Goal: Communication & Community: Answer question/provide support

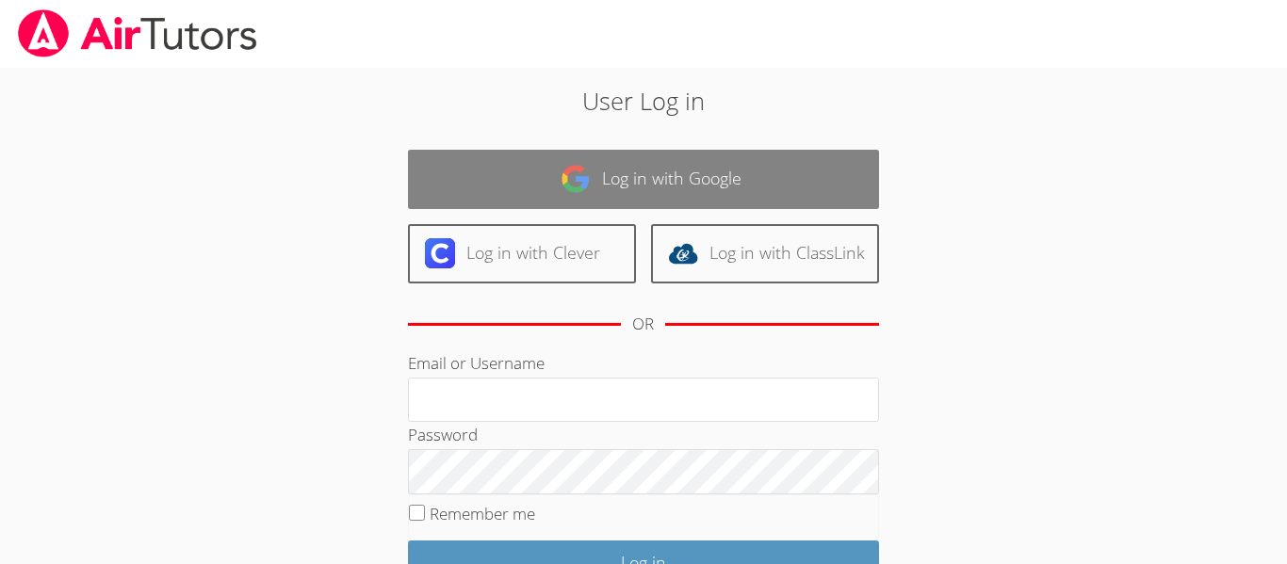
click at [772, 170] on link "Log in with Google" at bounding box center [643, 179] width 471 height 59
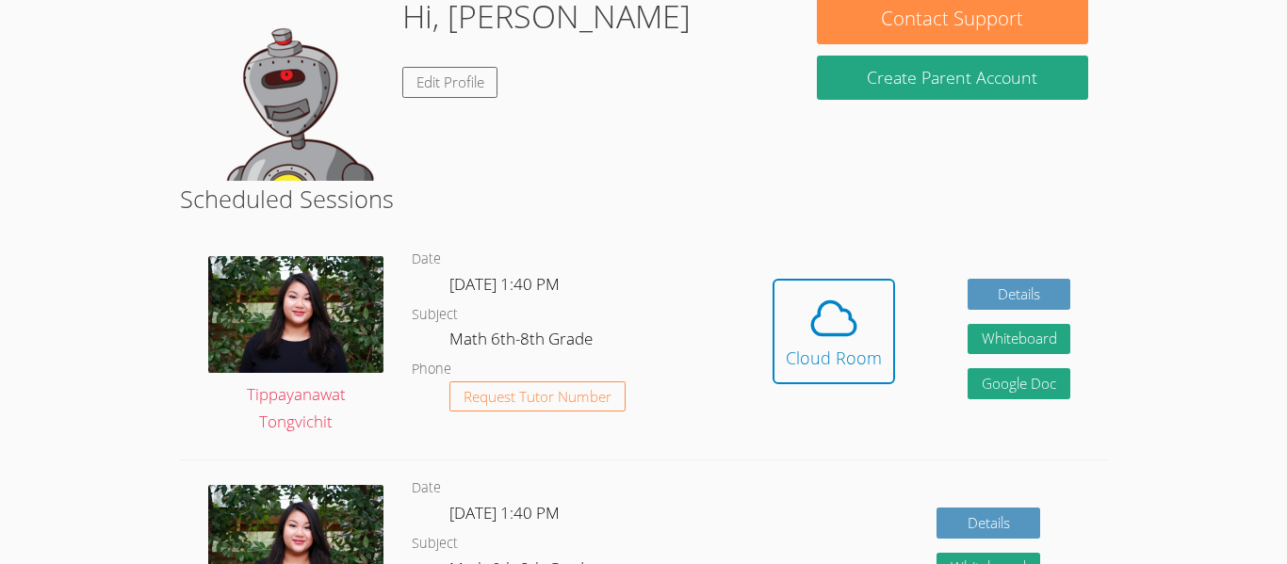
scroll to position [339, 0]
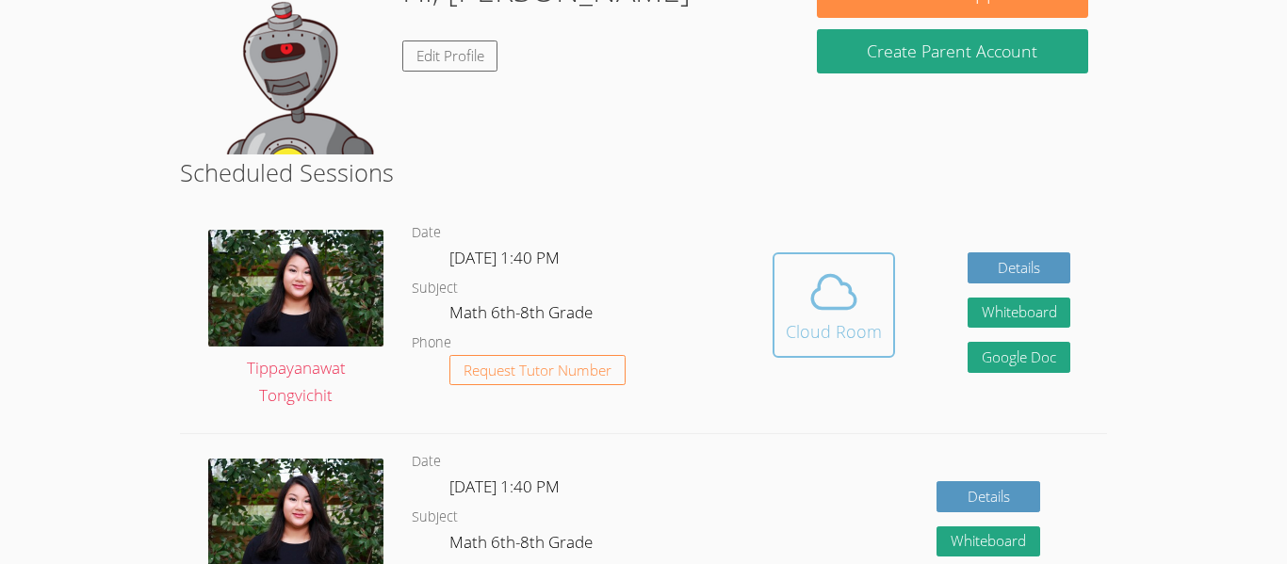
click at [860, 304] on span at bounding box center [834, 292] width 96 height 53
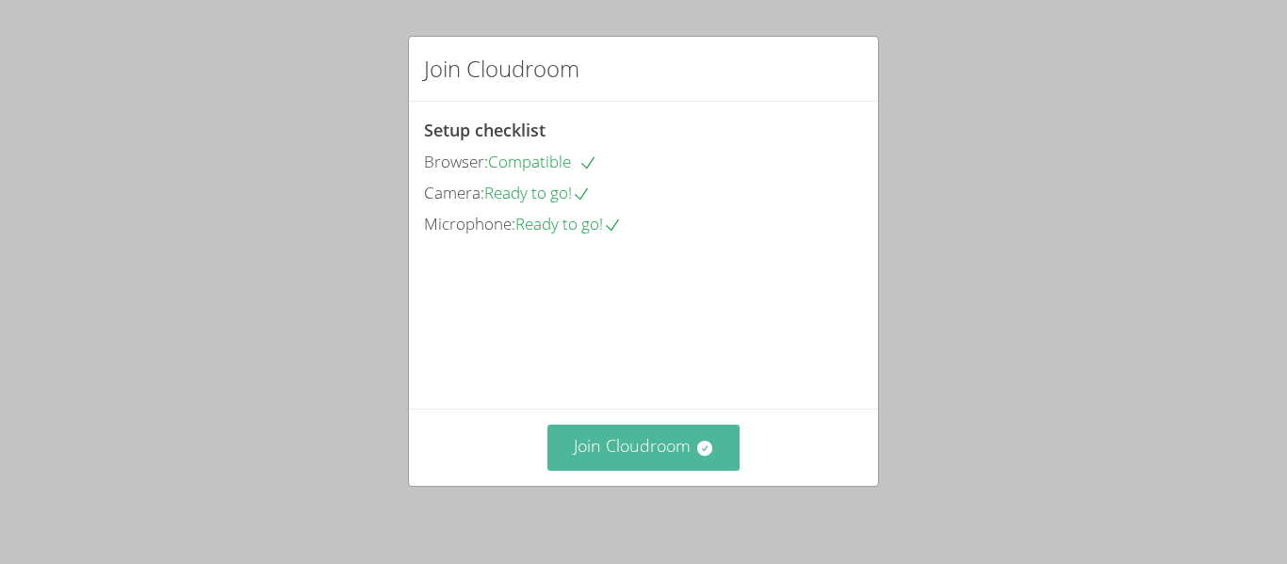
click at [591, 444] on button "Join Cloudroom" at bounding box center [643, 448] width 193 height 46
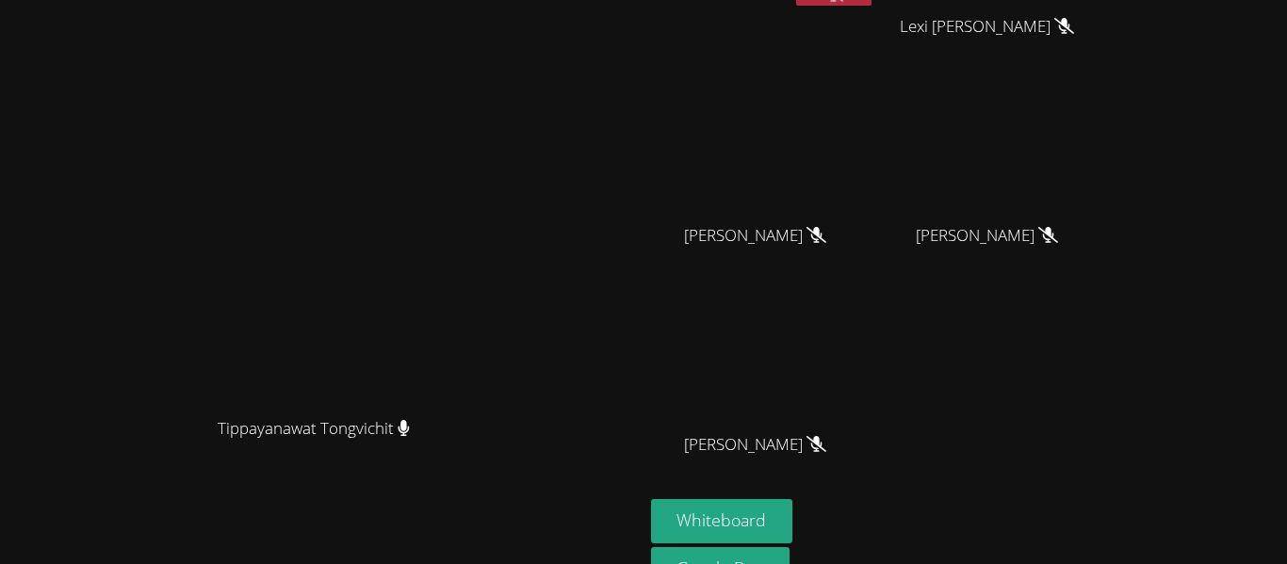
scroll to position [230, 0]
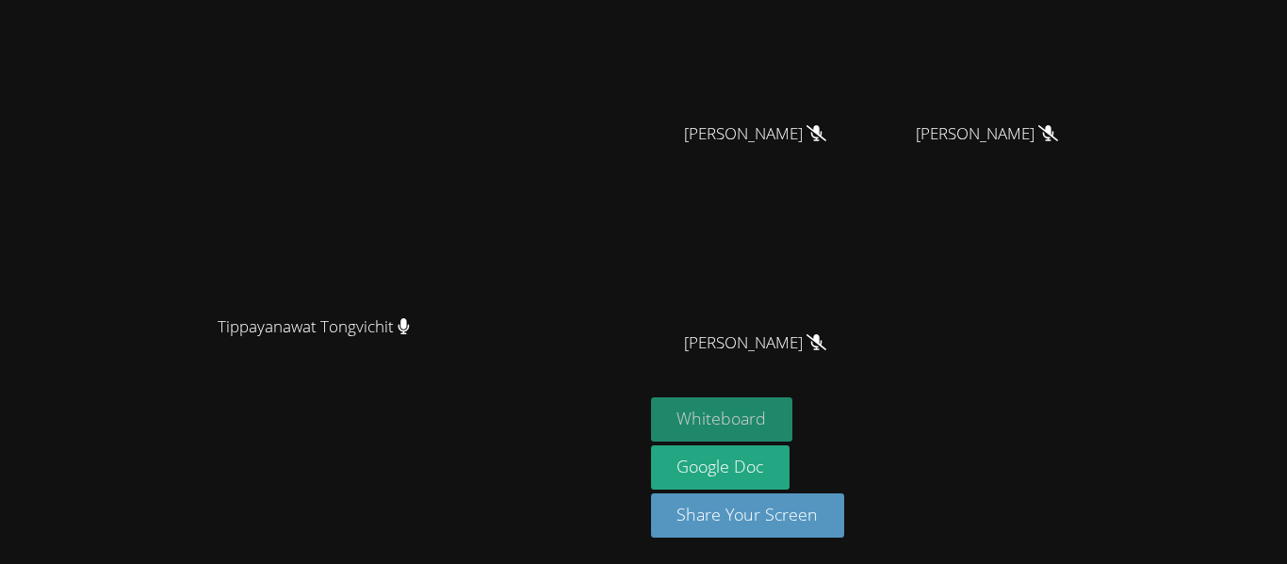
click at [793, 425] on button "Whiteboard" at bounding box center [722, 420] width 142 height 44
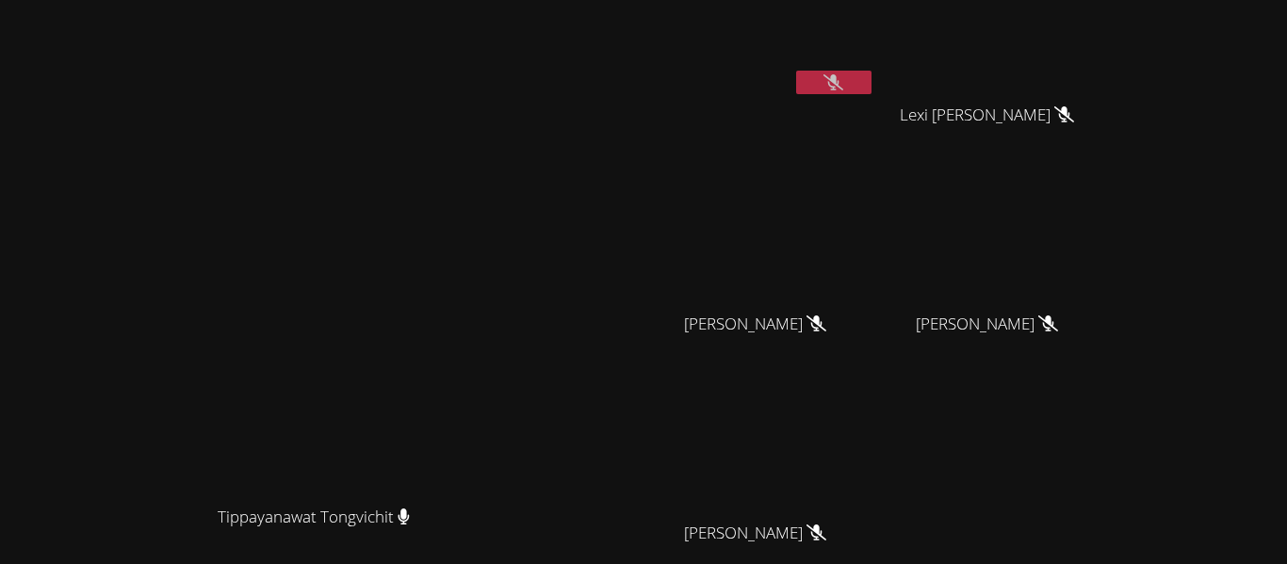
scroll to position [0, 0]
